Goal: Task Accomplishment & Management: Use online tool/utility

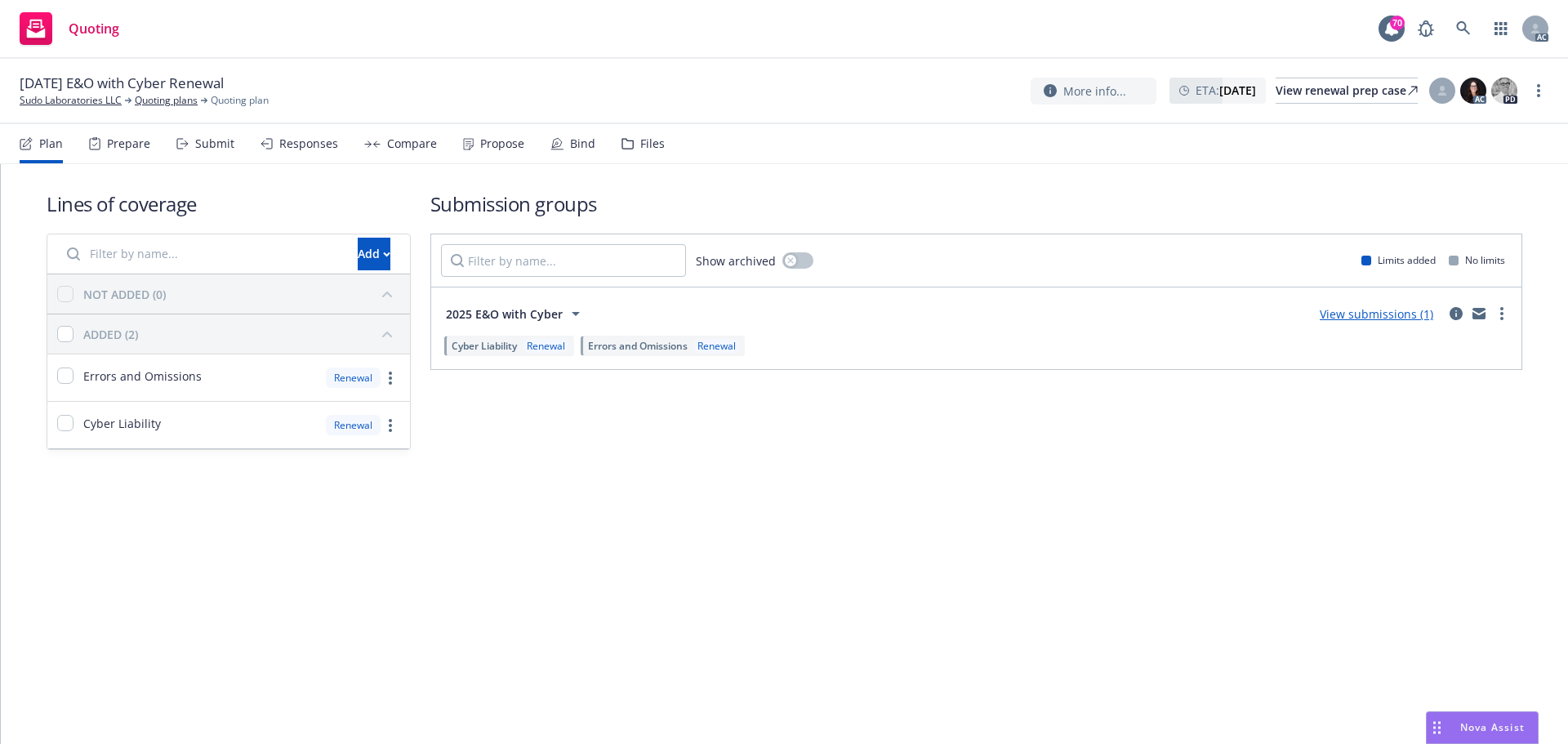
click at [223, 146] on div "Submit" at bounding box center [215, 144] width 39 height 13
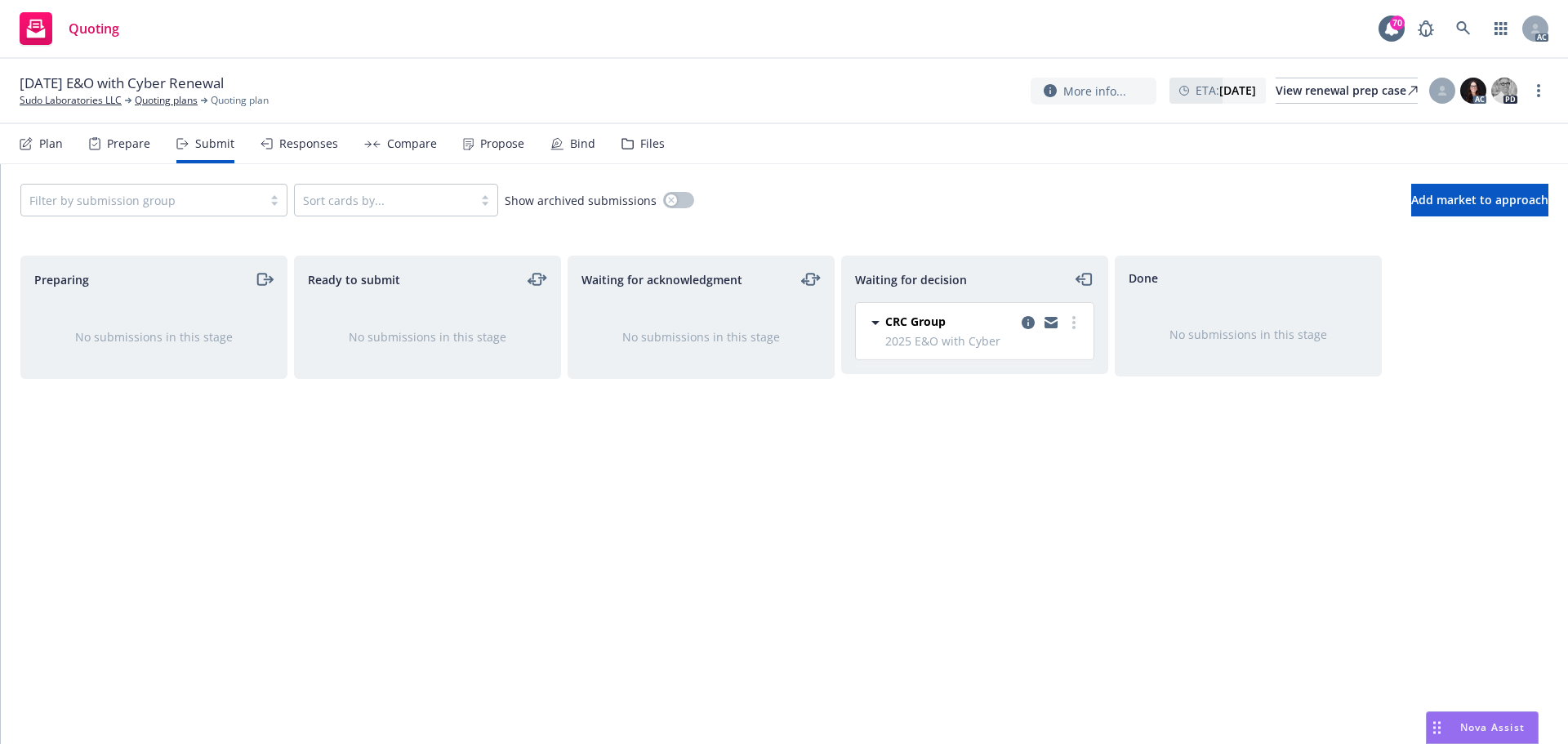
click at [503, 142] on div "Propose" at bounding box center [502, 144] width 44 height 13
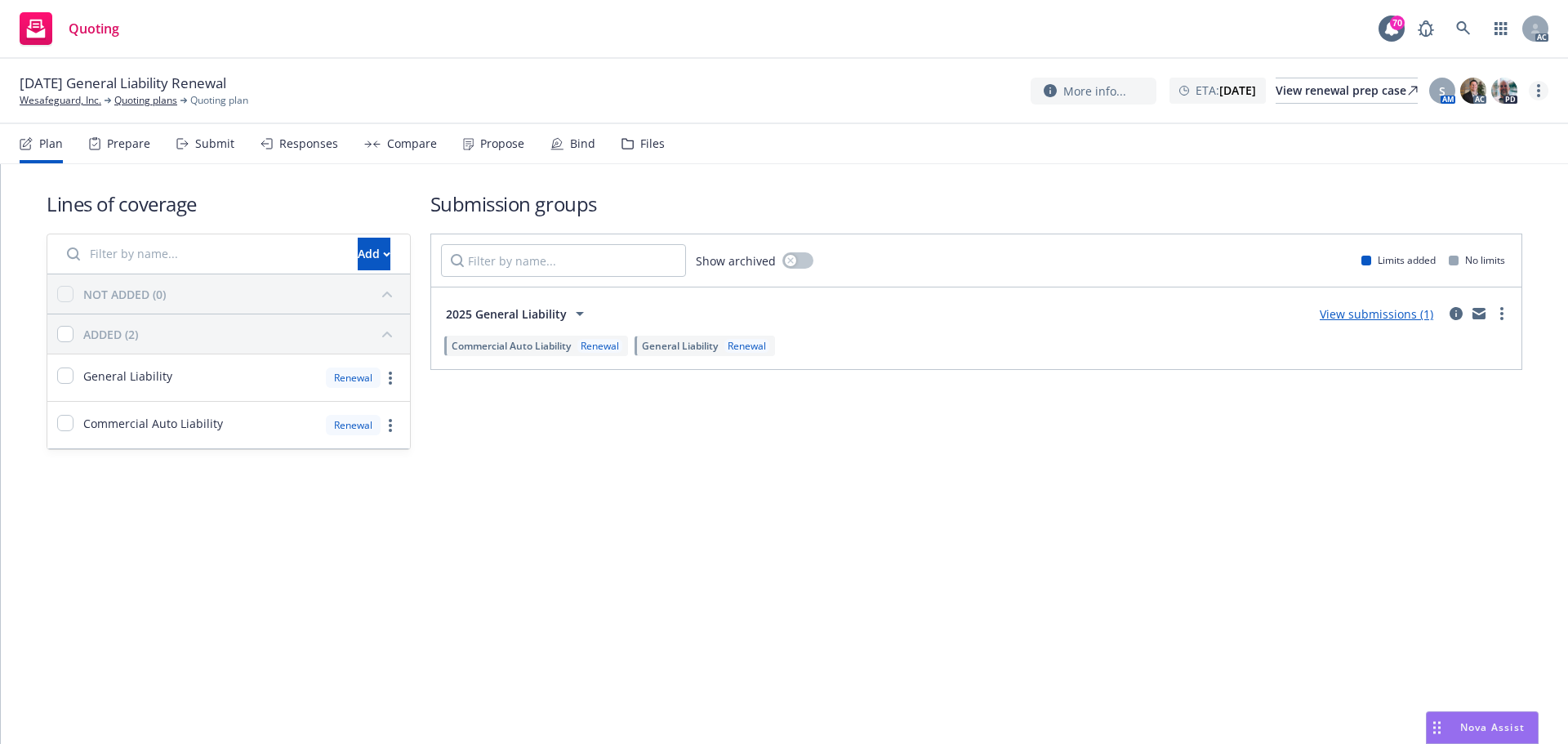
click at [1537, 91] on circle "more" at bounding box center [1539, 91] width 3 height 3
click at [1401, 127] on link "Copy logging email" at bounding box center [1456, 124] width 182 height 33
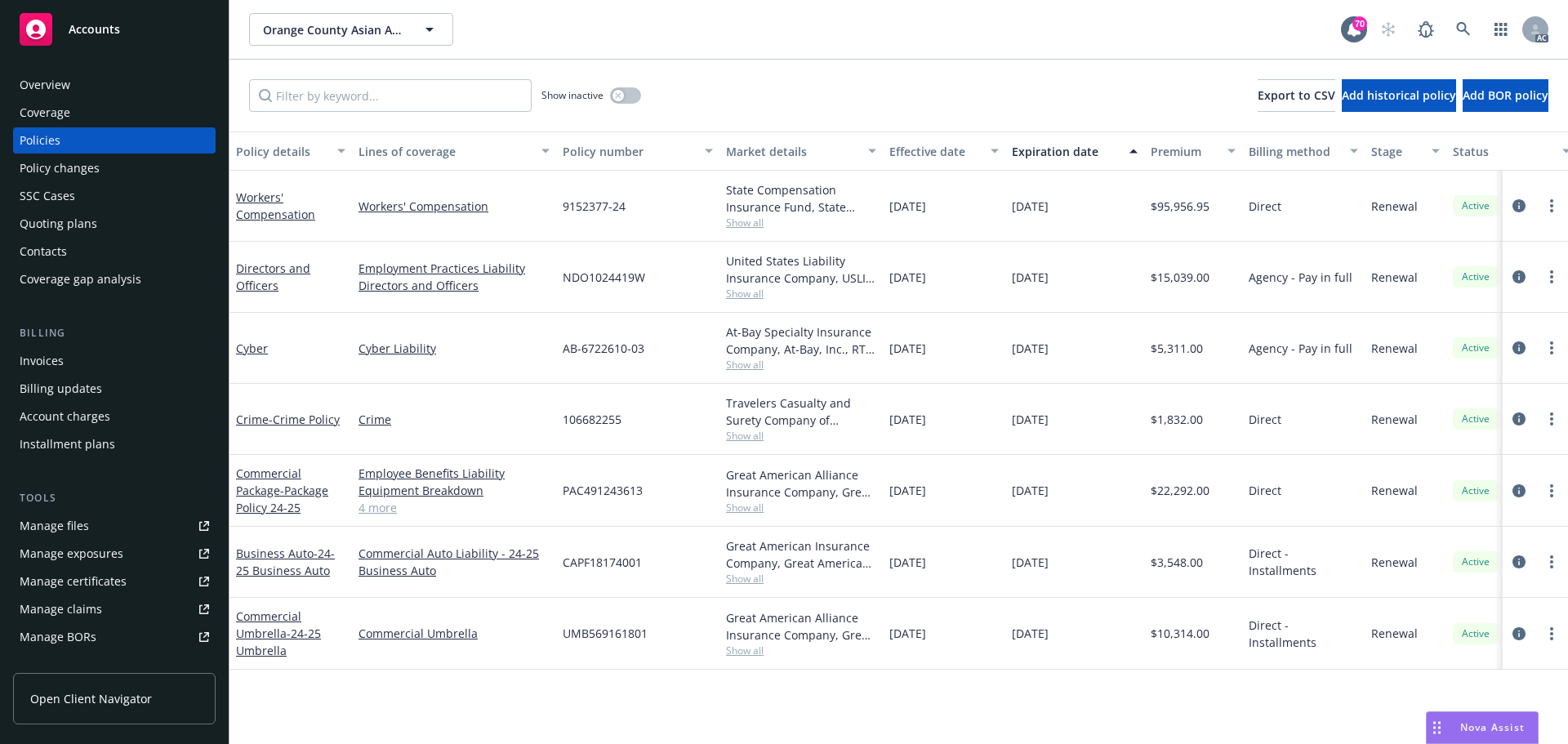
drag, startPoint x: 1015, startPoint y: 213, endPoint x: 1071, endPoint y: 213, distance: 56.0
click at [1071, 213] on div "10/08/2025" at bounding box center [1075, 206] width 139 height 71
copy span "10/08/2025"
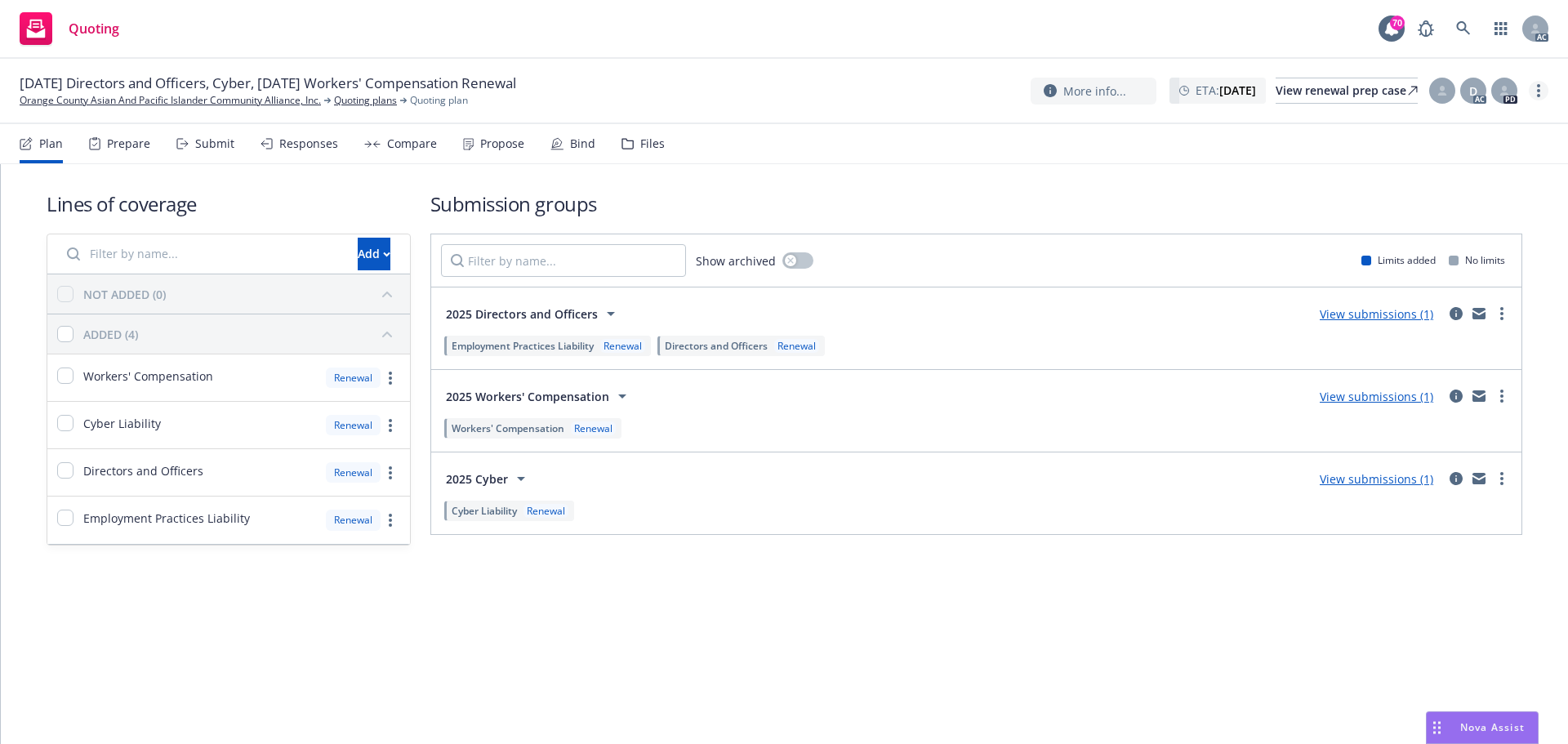
click at [1539, 90] on circle "more" at bounding box center [1539, 91] width 3 height 3
click at [1449, 120] on link "Copy logging email" at bounding box center [1456, 124] width 182 height 33
